Goal: Check status: Check status

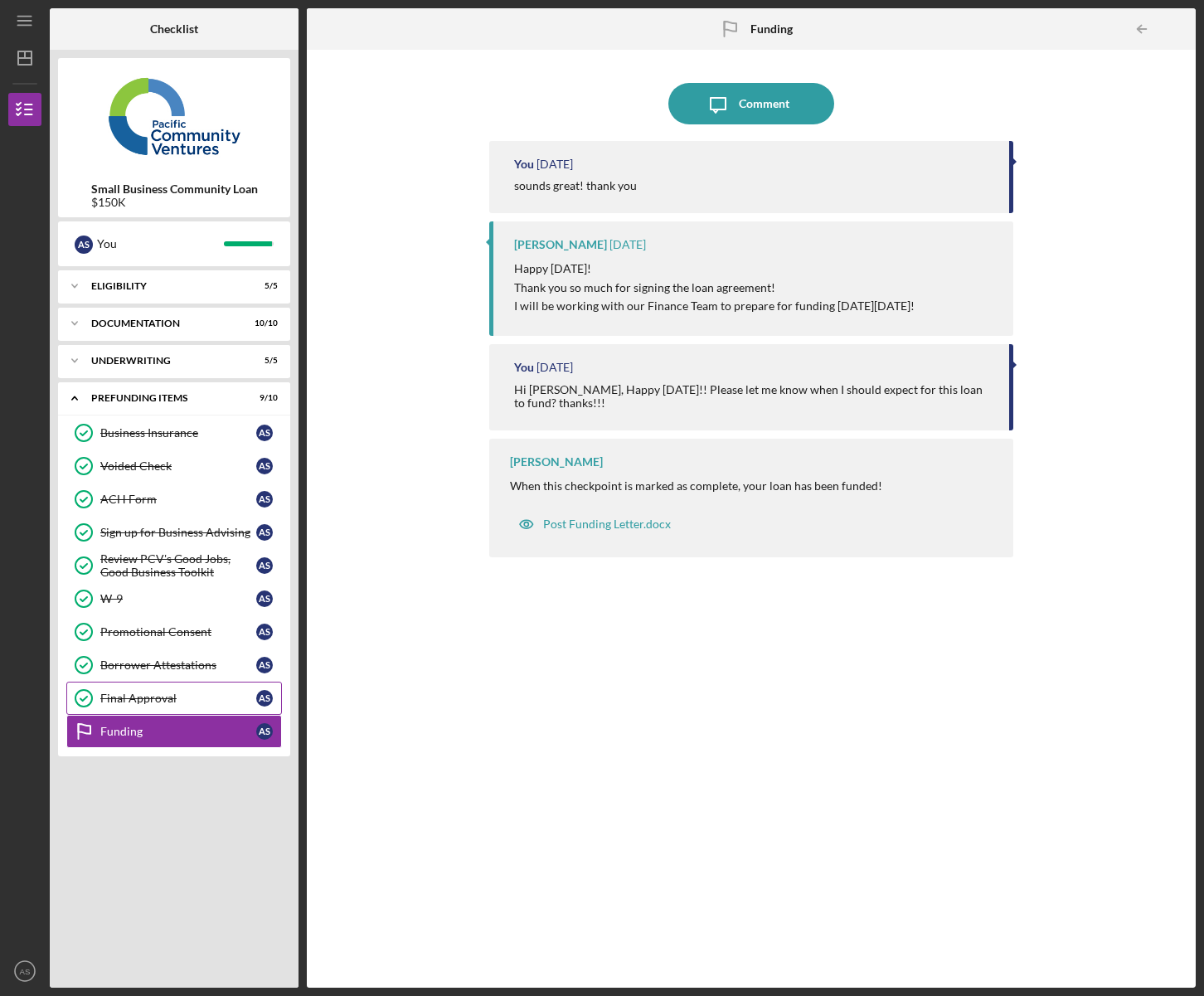
click at [134, 698] on div "Final Approval" at bounding box center [178, 698] width 156 height 13
